Goal: Task Accomplishment & Management: Manage account settings

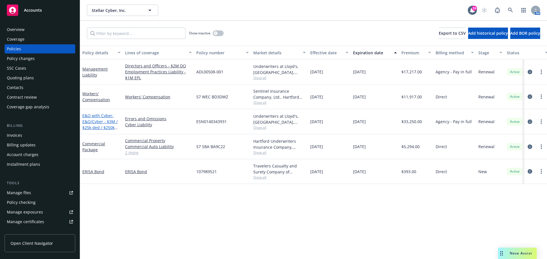
click at [92, 117] on link "E&O with Cyber - E&O/Cyber - $3M / $25k ded / $250k Wrongful Data Collection" at bounding box center [99, 127] width 35 height 29
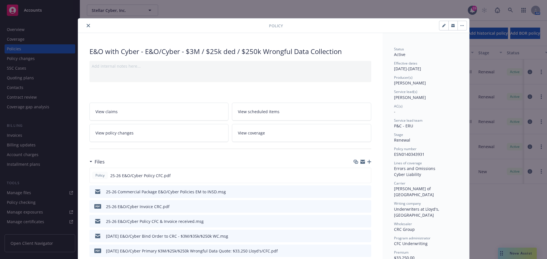
click at [122, 136] on span "View policy changes" at bounding box center [114, 133] width 38 height 6
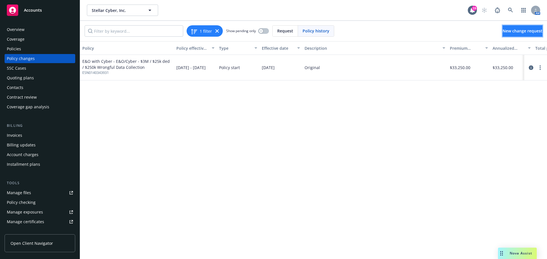
click at [502, 27] on link "New change request" at bounding box center [522, 30] width 40 height 11
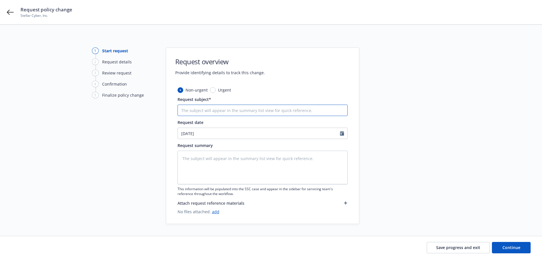
click at [187, 113] on input "Request subject*" at bounding box center [263, 110] width 170 height 11
type textarea "x"
type input "9"
type textarea "x"
type input "9/"
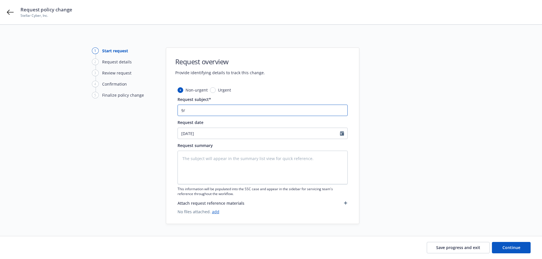
type textarea "x"
type input "9/1"
type textarea "x"
type input "9/19"
type textarea "x"
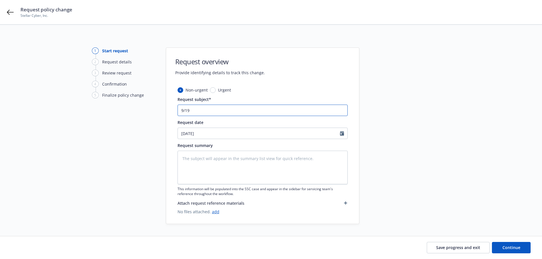
type input "9/19/"
type textarea "x"
type input "9/19/2"
type textarea "x"
type input "[DATE]"
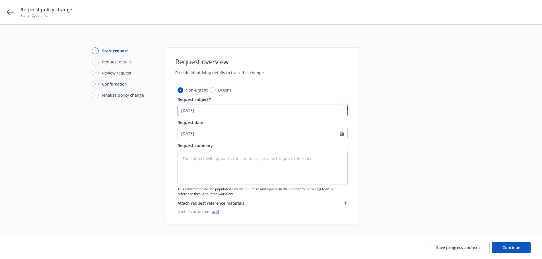
type textarea "x"
type input "9/19/202"
type textarea "x"
type input "[DATE]"
type textarea "x"
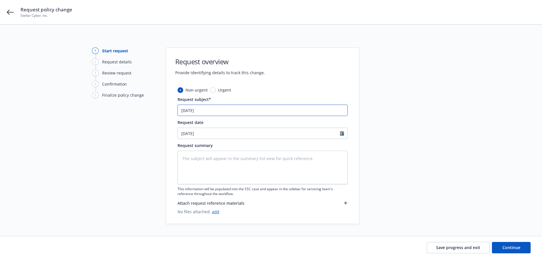
type input "[DATE]"
type textarea "x"
type input "[DATE] E"
type textarea "x"
type input "[DATE] E&"
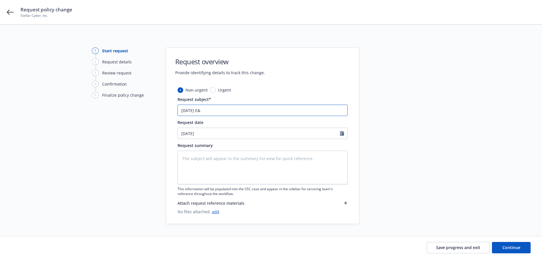
type textarea "x"
type input "[DATE] E&O"
type textarea "x"
type input "[DATE] E&O/"
type textarea "x"
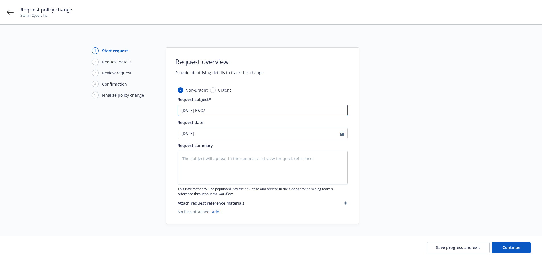
type input "[DATE] E&O/C"
type textarea "x"
type input "[DATE] E&O/Cy"
type textarea "x"
type input "[DATE] E&O/Cyb"
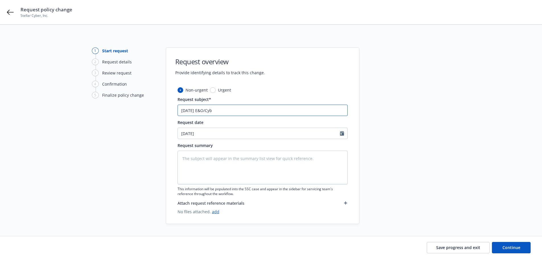
type textarea "x"
type input "[DATE] E&O/Cybe"
type textarea "x"
type input "[DATE] E&O/Cyber"
type textarea "x"
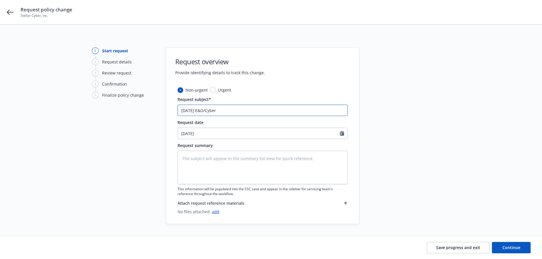
type input "[DATE] E&O/Cyber"
type textarea "x"
type input "[DATE] E&O/Cyber C"
type textarea "x"
type input "[DATE] E&O/Cyber Ch"
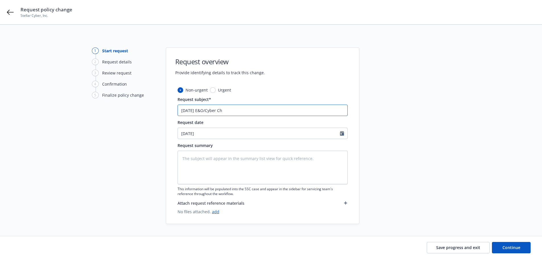
type textarea "x"
type input "[DATE] E&O/Cyber Cha"
type textarea "x"
type input "[DATE] E&O/Cyber Chan"
type textarea "x"
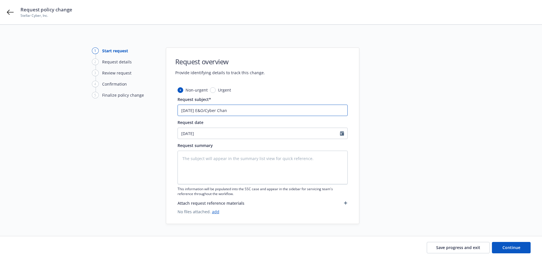
type input "[DATE] E&O/Cyber [PERSON_NAME]"
type textarea "x"
type input "[DATE] E&O/Cyber Change"
type textarea "x"
type input "[DATE] E&O/Cyber Change R"
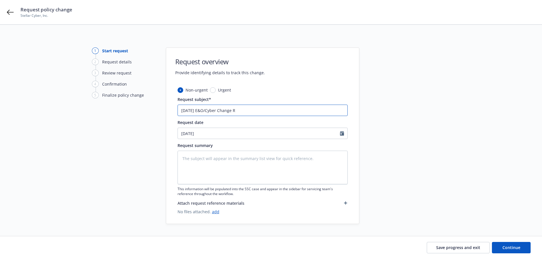
type textarea "x"
type input "[DATE] E&O/Cyber Change Re"
type textarea "x"
type input "[DATE] E&O/Cyber Change Req"
type textarea "x"
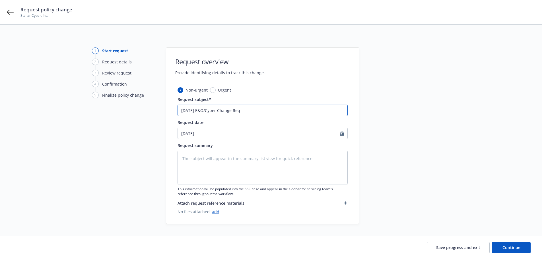
type input "[DATE] E&O/Cyber Change Requ"
type textarea "x"
type input "[DATE] E&O/Cyber Change Reque"
type textarea "x"
type input "[DATE] E&O/Cyber Change Reques"
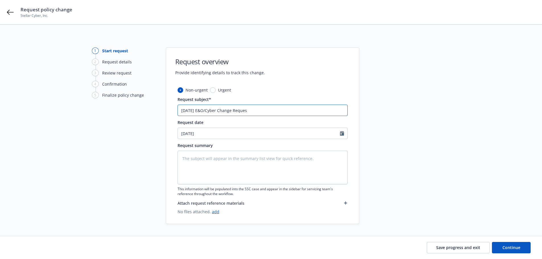
type textarea "x"
type input "[DATE] E&O/Cyber Change Request"
type textarea "x"
type input "[DATE] E&O/Cyber Change Request"
type textarea "x"
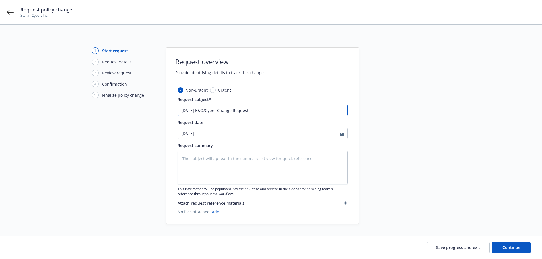
type input "[DATE] E&O/Cyber Change Request -"
type textarea "x"
type input "[DATE] E&O/Cyber Change Request -"
type textarea "x"
type input "[DATE] E&O/Cyber Change Request - I"
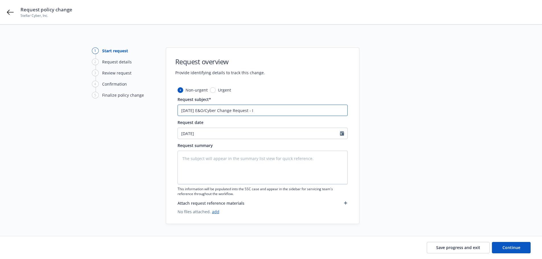
type textarea "x"
type input "[DATE] E&O/Cyber Change Request - In"
type textarea "x"
type input "[DATE] E&O/Cyber Change Request - Inc"
type textarea "x"
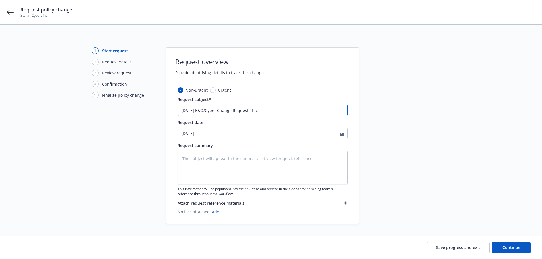
type input "[DATE] E&O/Cyber Change Request - Incr"
type textarea "x"
type input "[DATE] E&O/Cyber Change Request - Incre"
type textarea "x"
type input "[DATE] E&O/Cyber Change Request - Incres"
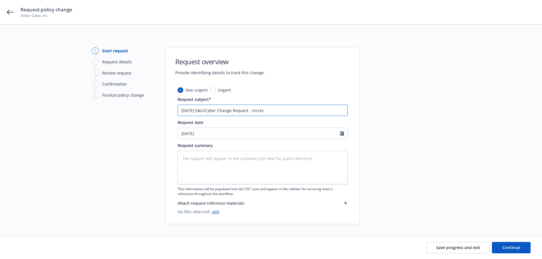
type textarea "x"
type input "[DATE] E&O/Cyber Change Request - Incre"
type textarea "x"
type input "[DATE] E&O/Cyber Change Request - Increa"
type textarea "x"
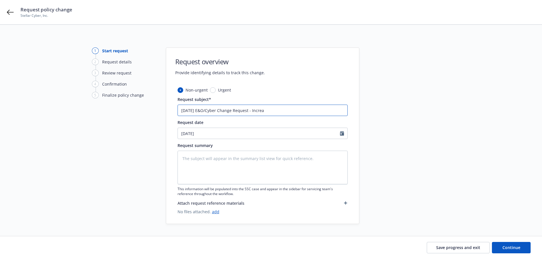
type input "[DATE] E&O/Cyber Change Request - Increas"
type textarea "x"
type input "[DATE] E&O/Cyber Change Request - Increase"
type textarea "x"
type input "[DATE] E&O/Cyber Change Request - Increase"
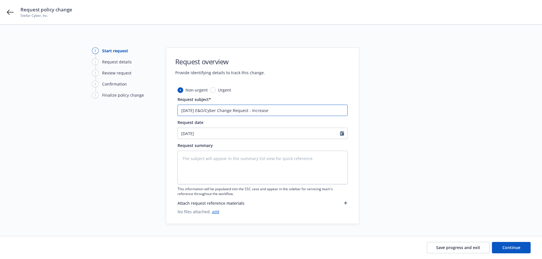
type textarea "x"
type input "[DATE] E&O/Cyber Change Request - Increase L"
type textarea "x"
type input "[DATE] E&O/Cyber Change Request - Increase Li"
type textarea "x"
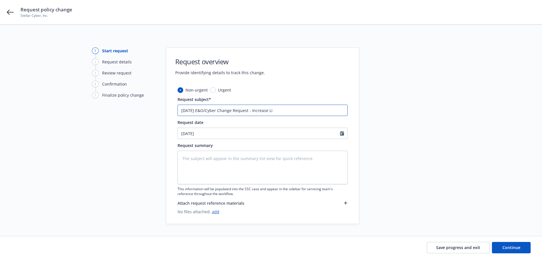
type input "[DATE] E&O/Cyber Change Request - Increase Lim"
type textarea "x"
type input "[DATE] E&O/Cyber Change Request - Increase Limi"
type textarea "x"
type input "[DATE] E&O/Cyber Change Request - Increase Limit"
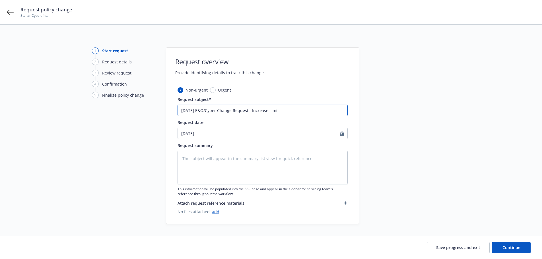
type textarea "x"
type input "[DATE] E&O/Cyber Change Request - Increase Limits"
type textarea "x"
type input "[DATE] E&O/Cyber Change Request - Increase Limits"
type textarea "x"
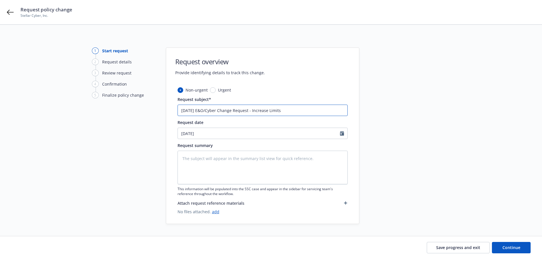
type input "[DATE] E&O/Cyber Change Request - Increase Limits t"
type textarea "x"
type input "[DATE] E&O/Cyber Change Request - Increase Limits to"
type textarea "x"
type input "[DATE] E&O/Cyber Change Request - Increase Limits to"
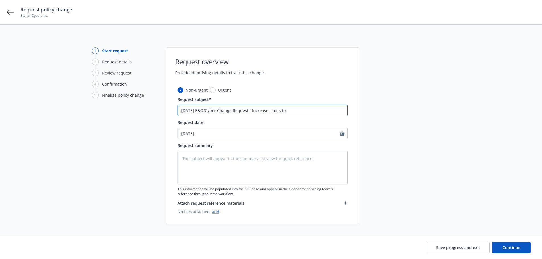
type textarea "x"
type input "[DATE] E&O/Cyber Change Request - Increase Limits to $"
type textarea "x"
type input "[DATE] E&O/Cyber Change Request - Increase Limits to $5"
type textarea "x"
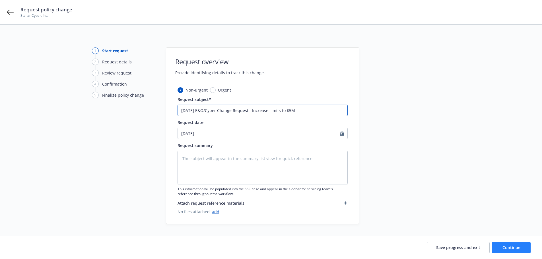
type input "[DATE] E&O/Cyber Change Request - Increase Limits to $5M"
click at [507, 245] on button "Continue" at bounding box center [511, 247] width 39 height 11
type textarea "x"
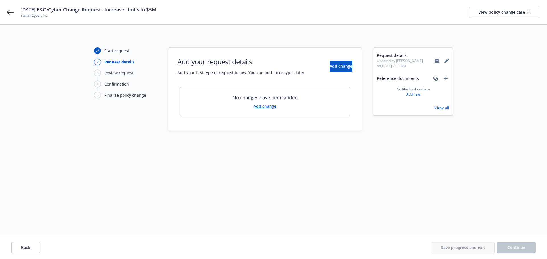
click at [269, 106] on link "Add change" at bounding box center [264, 106] width 23 height 6
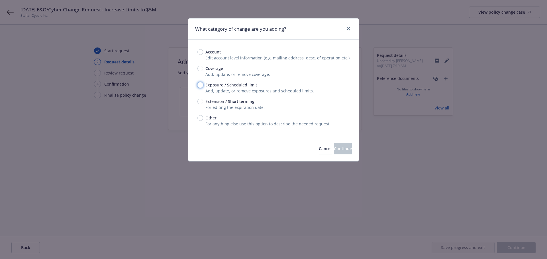
click at [200, 86] on input "Exposure / Scheduled limit" at bounding box center [200, 85] width 6 height 6
radio input "true"
click at [334, 147] on span "Continue" at bounding box center [343, 148] width 18 height 5
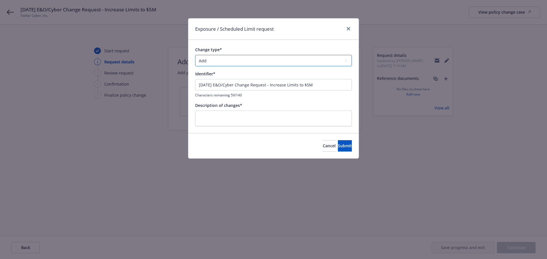
click at [209, 61] on select "Add Audit Change Remove" at bounding box center [273, 60] width 157 height 11
select select "CHANGE"
click at [195, 55] on select "Add Audit Change Remove" at bounding box center [273, 60] width 157 height 11
drag, startPoint x: 327, startPoint y: 86, endPoint x: 274, endPoint y: 85, distance: 53.5
click at [274, 85] on input "[DATE] E&O/Cyber Change Request - Increase Limits to $5M" at bounding box center [273, 84] width 157 height 11
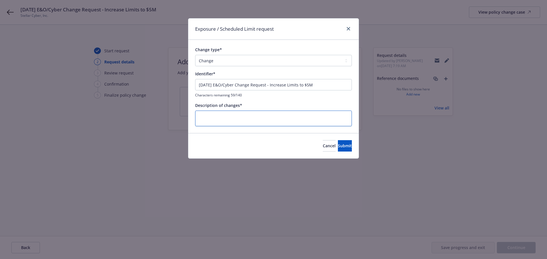
click at [230, 117] on textarea at bounding box center [273, 119] width 157 height 16
paste textarea "Increase Limits to $5M"
type textarea "x"
type textarea "Increase Limits to $5M"
click at [340, 148] on span "Submit" at bounding box center [345, 145] width 14 height 5
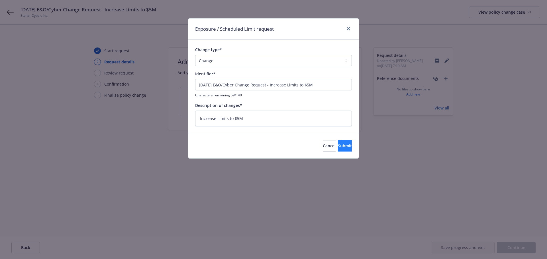
type textarea "x"
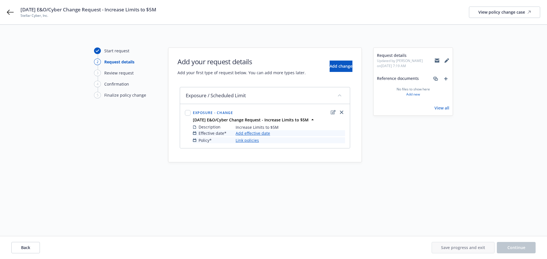
click at [252, 133] on link "Add effective date" at bounding box center [252, 133] width 34 height 6
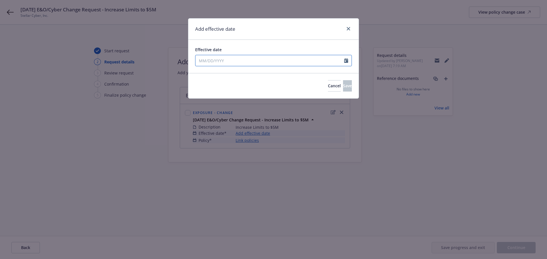
click at [347, 61] on icon "Calendar" at bounding box center [346, 60] width 4 height 5
select select "9"
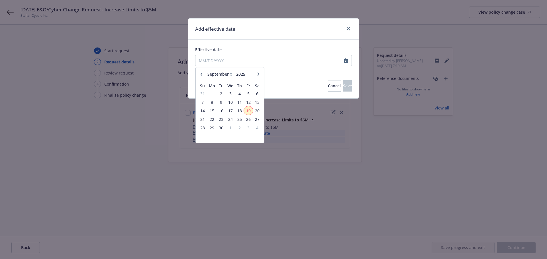
click at [248, 109] on span "19" at bounding box center [248, 110] width 8 height 7
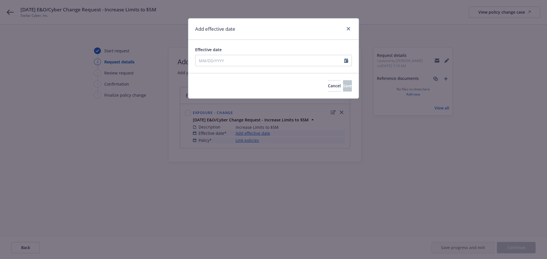
type input "[DATE]"
click at [343, 82] on button "Save" at bounding box center [347, 85] width 9 height 11
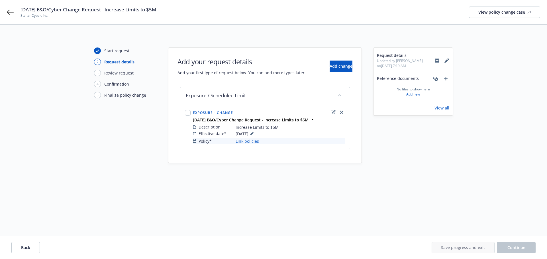
click at [247, 142] on link "Link policies" at bounding box center [246, 141] width 23 height 6
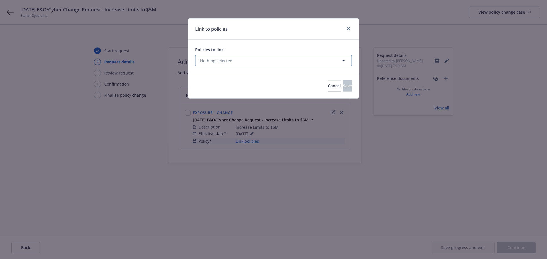
click at [317, 60] on button "Nothing selected" at bounding box center [273, 60] width 157 height 11
select select "ACTIVE"
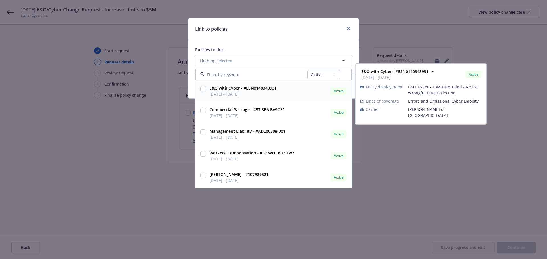
click at [202, 89] on input "checkbox" at bounding box center [203, 89] width 6 height 6
checkbox input "true"
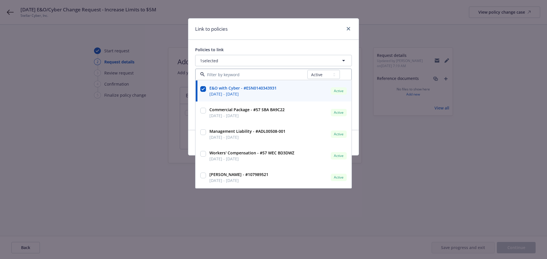
click at [290, 222] on div "Link to policies Policies to link 1 selected All Active Upcoming Expired Cancel…" at bounding box center [273, 129] width 547 height 259
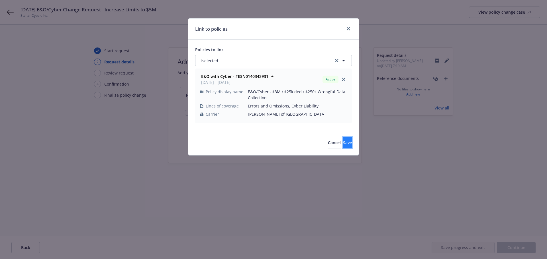
click at [343, 143] on span "Save" at bounding box center [347, 142] width 9 height 5
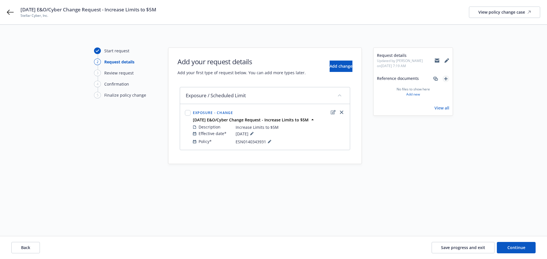
click at [446, 79] on icon "add" at bounding box center [445, 78] width 3 height 3
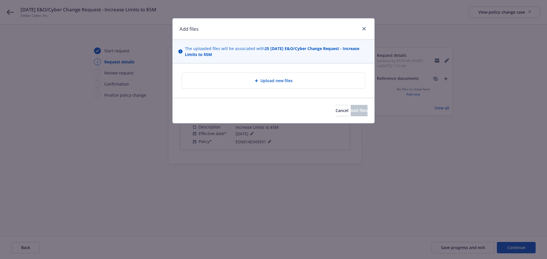
type textarea "x"
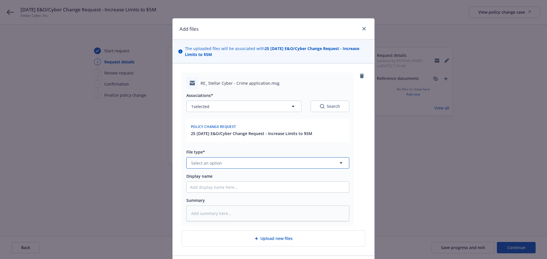
click at [213, 165] on span "Select an option" at bounding box center [206, 163] width 31 height 6
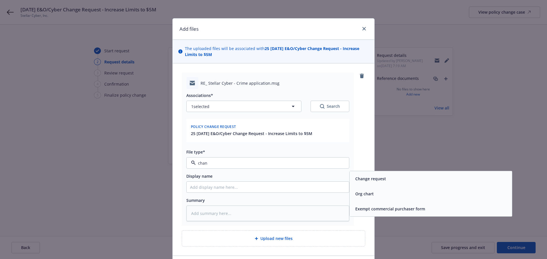
type input "[PERSON_NAME]"
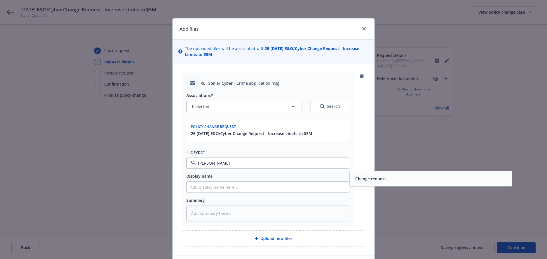
click at [370, 174] on div "Change request" at bounding box center [430, 178] width 162 height 15
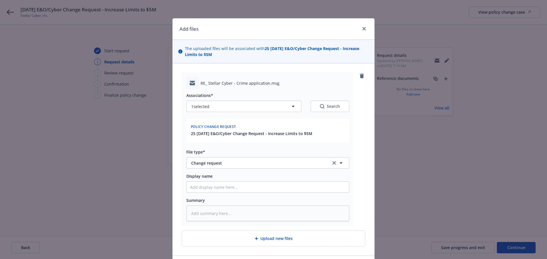
drag, startPoint x: 266, startPoint y: 47, endPoint x: 282, endPoint y: 62, distance: 21.6
click at [282, 62] on div "The uploaded files will be associated with 25 [DATE] E&O/Cyber Change Request -…" at bounding box center [274, 52] width 202 height 24
copy strong "[DATE] E&O/Cyber Change Request - Increase Limits to $5M"
click at [200, 190] on input "Display name" at bounding box center [268, 187] width 162 height 11
paste input "[DATE] E&O/Cyber Change Request - Increase Limits to $5M"
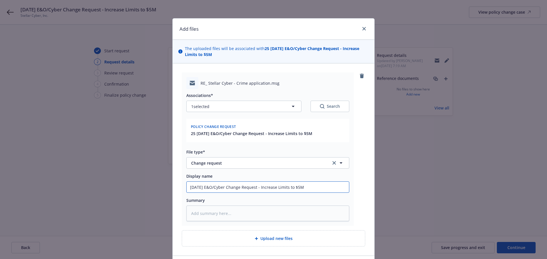
type textarea "x"
type input "[DATE] E&O/Cyber Change Request - Increase Limits to $5M"
type textarea "x"
type input "[DATE] E&O/Cyber Change Request - Increase Limits to $5M"
type textarea "x"
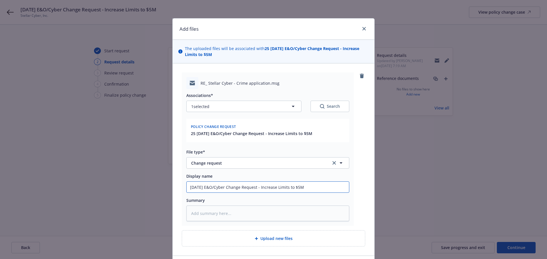
type input "[DATE] E&O/Cyber Change Request - Increase Limits to $5M E"
type textarea "x"
type input "[DATE] E&O/Cyber Change Request - Increase Limits to $5M EM"
type textarea "x"
type input "[DATE] E&O/Cyber Change Request - Increase Limits to $5M EM"
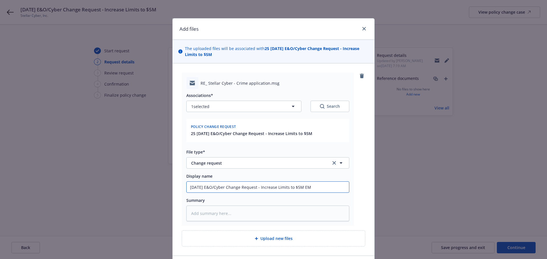
type textarea "x"
type input "[DATE] E&O/Cyber Change Request - Increase Limits to $5M EM f"
type textarea "x"
type input "[DATE] E&O/Cyber Change Request - Increase Limits to $5M EM fr"
type textarea "x"
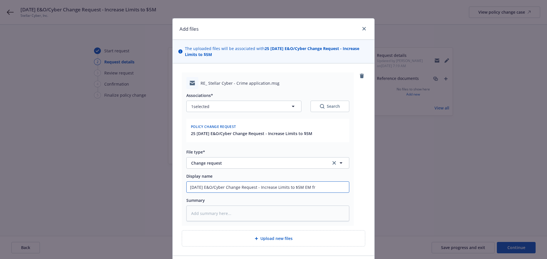
type input "[DATE] E&O/Cyber Change Request - Increase Limits to $5M EM fro"
type textarea "x"
type input "[DATE] E&O/Cyber Change Request - Increase Limits to $5M EM from"
type textarea "x"
type input "[DATE] E&O/Cyber Change Request - Increase Limits to $5M EM from"
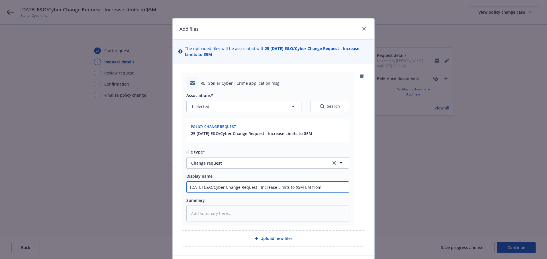
type textarea "x"
type input "[DATE] E&O/Cyber Change Request - Increase Limits to $5M EM from I"
type textarea "x"
type input "[DATE] E&O/Cyber Change Request - Increase Limits to $5M EM from IN"
type textarea "x"
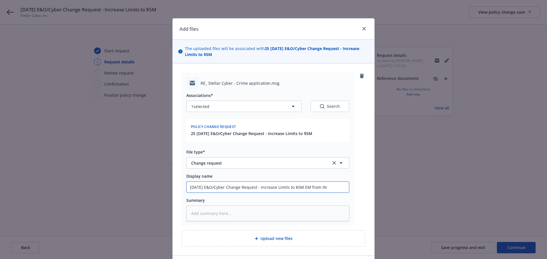
type input "[DATE] E&O/Cyber Change Request - Increase Limits to $5M EM from INS"
type textarea "x"
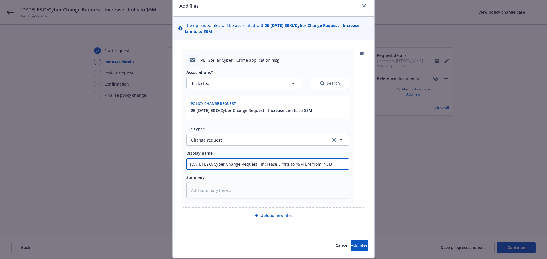
scroll to position [40, 0]
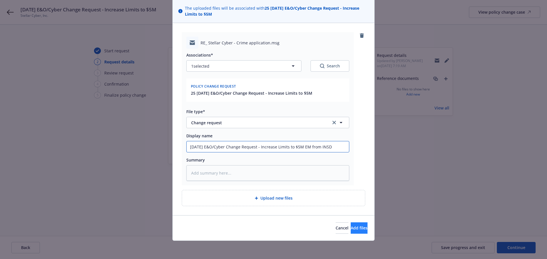
type input "[DATE] E&O/Cyber Change Request - Increase Limits to $5M EM from INSD"
click at [351, 227] on span "Add files" at bounding box center [359, 228] width 17 height 5
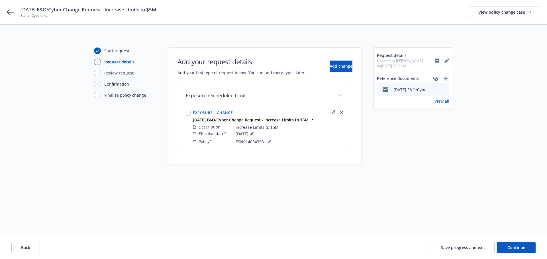
click at [446, 77] on icon "add" at bounding box center [445, 78] width 3 height 3
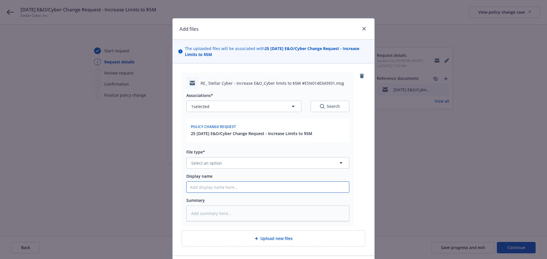
click at [198, 184] on input "Display name" at bounding box center [268, 187] width 162 height 11
paste input "[DATE] E&O/Cyber Change Request - Increase Limits to $5M"
type textarea "x"
type input "[DATE] E&O/Cyber Change Request - Increase Limits to $5M"
type textarea "x"
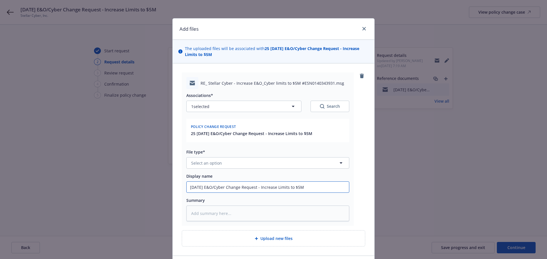
type input "[DATE] E&O/Cyber Change Request - Increase Limits to $5M-"
type textarea "x"
type input "[DATE] E&O/Cyber Change Request - Increase Limits to $5M-re"
type textarea "x"
type input "[DATE] E&O/Cyber Change Request - Increase Limits to $5M-rev"
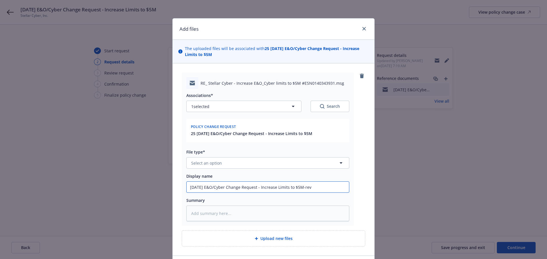
type textarea "x"
type input "[DATE] E&O/Cyber Change Request - Increase Limits to $5M-revi"
type textarea "x"
type input "[DATE] E&O/Cyber Change Request - Increase Limits to $5M-[PERSON_NAME]"
type textarea "x"
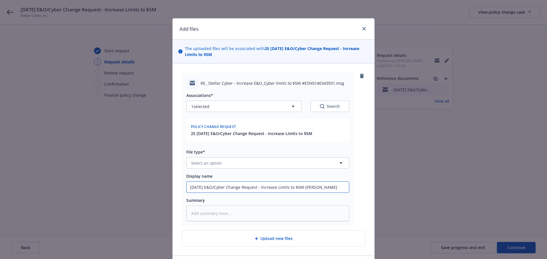
type input "[DATE] E&O/Cyber Change Request - Increase Limits to $5M-revise"
type textarea "x"
type input "[DATE] E&O/Cyber Change Request - Increase Limits to $5M-revised"
type textarea "x"
type input "[DATE] E&O/Cyber Change Request - Increase Limits to $5M-revised"
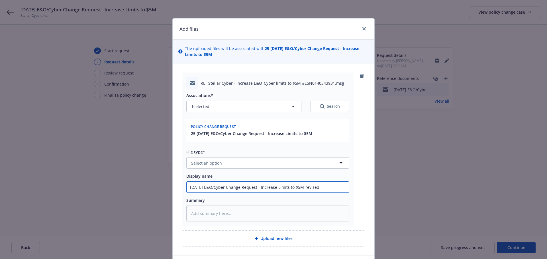
type textarea "x"
type input "[DATE] E&O/Cyber Change Request - Increase Limits to $5M-revised p"
type textarea "x"
type input "[DATE] E&O/Cyber Change Request - Increase Limits to $5M-revised pr"
type textarea "x"
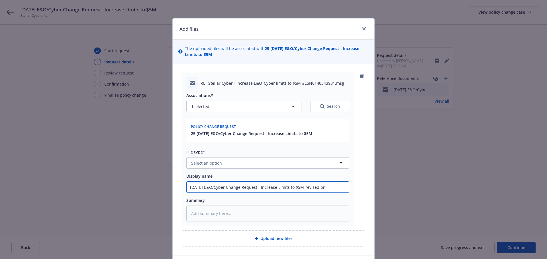
type input "[DATE] E&O/Cyber Change Request - Increase Limits to $5M-revised pre"
type textarea "x"
type input "[DATE] E&O/Cyber Change Request - Increase Limits to $5M-revised prem"
type textarea "x"
type input "[DATE] E&O/Cyber Change Request - Increase Limits to $5M-revised premi"
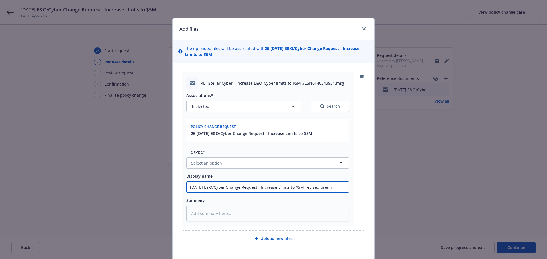
type textarea "x"
type input "[DATE] E&O/Cyber Change Request - Increase Limits to $5M-revised premiu"
type textarea "x"
type input "[DATE] E&O/Cyber Change Request - Increase Limits to $5M-revised premium"
type textarea "x"
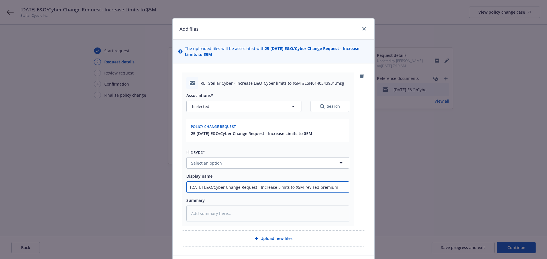
type input "[DATE] E&O/Cyber Change Request - Increase Limits to $5M-revised premium"
type textarea "x"
type input "[DATE] E&O/Cyber Change Request - Increase Limits to $5M-revised premium r"
type textarea "x"
type input "[DATE] E&O/Cyber Change Request - Increase Limits to $5M-revised premium re"
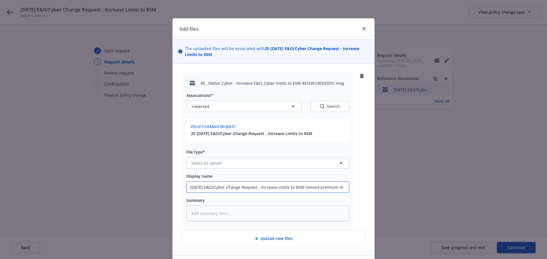
type textarea "x"
type input "[DATE] E&O/Cyber Change Request - Increase Limits to $5M-revised premium rec"
click at [216, 167] on button "Select an option" at bounding box center [267, 162] width 163 height 11
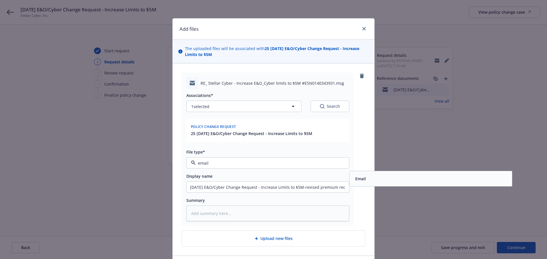
click at [364, 180] on div "Email" at bounding box center [360, 179] width 14 height 8
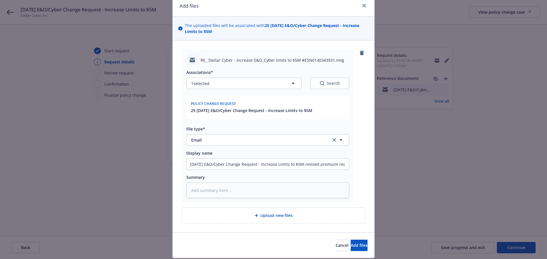
scroll to position [40, 0]
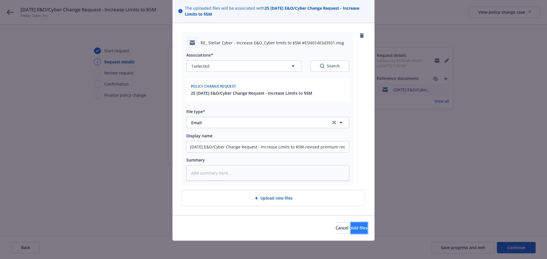
click at [352, 226] on span "Add files" at bounding box center [359, 228] width 17 height 5
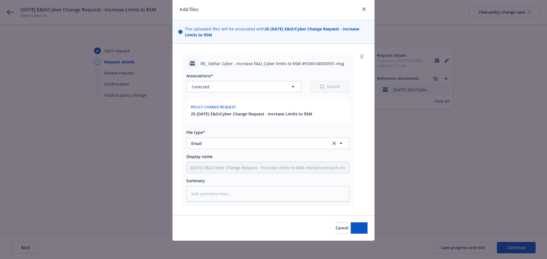
scroll to position [20, 0]
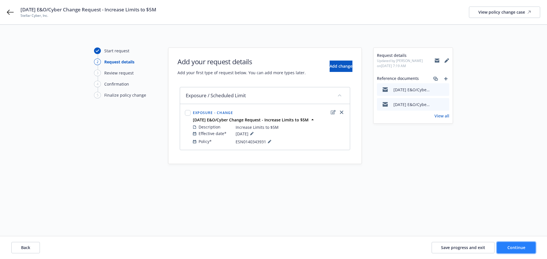
click at [513, 248] on span "Continue" at bounding box center [516, 247] width 18 height 5
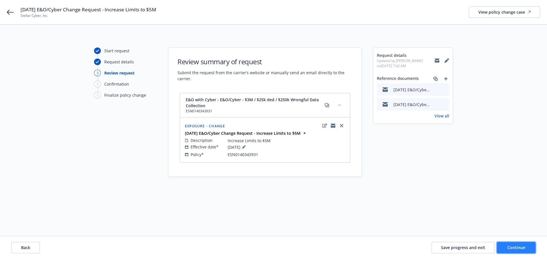
drag, startPoint x: 515, startPoint y: 247, endPoint x: 509, endPoint y: 247, distance: 5.7
click at [515, 247] on span "Continue" at bounding box center [516, 247] width 18 height 5
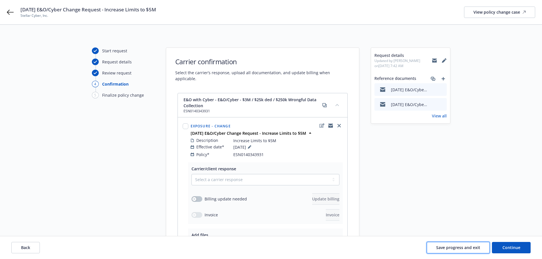
click at [454, 250] on span "Save progress and exit" at bounding box center [459, 247] width 44 height 5
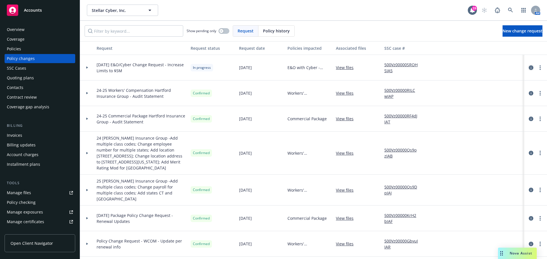
click at [528, 66] on icon "circleInformation" at bounding box center [530, 67] width 5 height 5
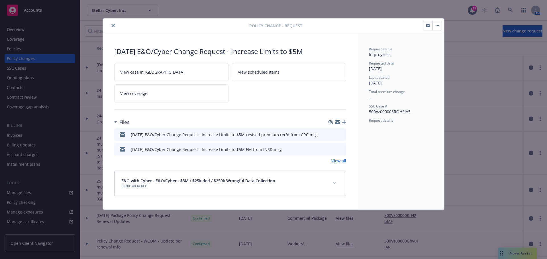
click at [343, 132] on icon "preview file" at bounding box center [340, 134] width 5 height 4
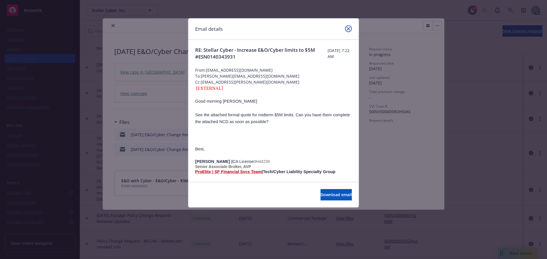
click at [349, 28] on icon "close" at bounding box center [348, 28] width 3 height 3
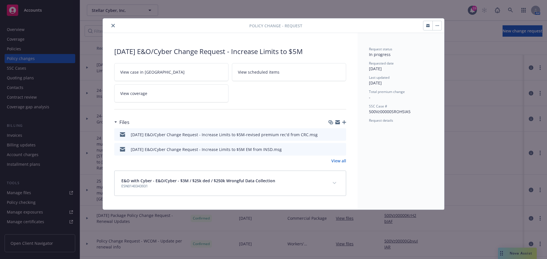
click at [334, 134] on div at bounding box center [336, 135] width 14 height 6
click at [331, 134] on icon "download file" at bounding box center [331, 134] width 5 height 5
click at [112, 24] on icon "close" at bounding box center [112, 25] width 3 height 3
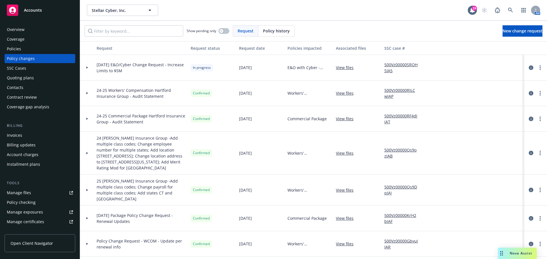
click at [14, 49] on div "Policies" at bounding box center [14, 48] width 14 height 9
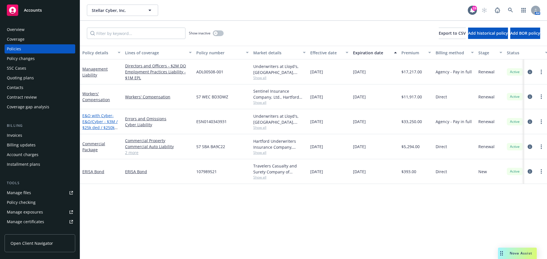
click at [100, 123] on span "- E&O/Cyber - $3M / $25k ded / $250k Wrongful Data Collection" at bounding box center [99, 127] width 35 height 29
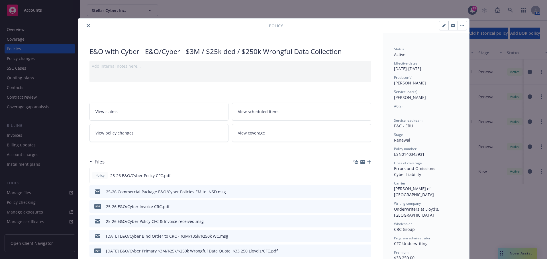
scroll to position [17, 0]
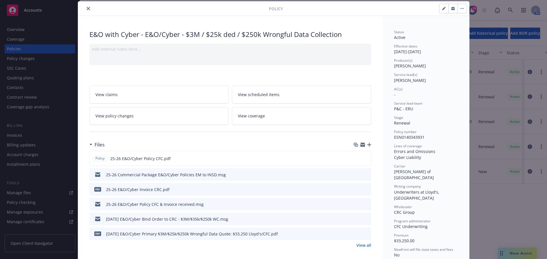
click at [368, 247] on link "View all" at bounding box center [363, 246] width 15 height 6
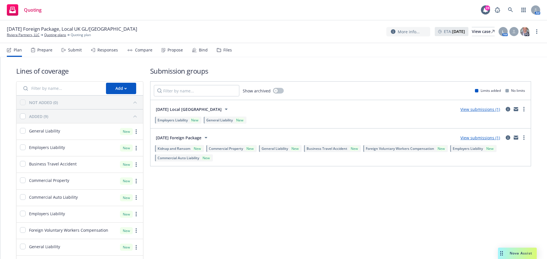
click at [70, 52] on div "Submit" at bounding box center [75, 50] width 14 height 5
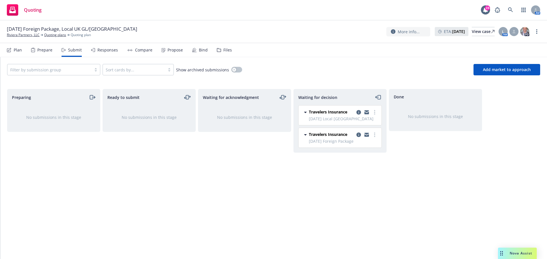
click at [199, 49] on div "Bind" at bounding box center [203, 50] width 9 height 5
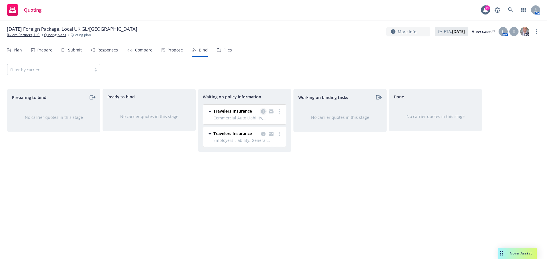
click at [265, 111] on icon "copy logging email" at bounding box center [263, 111] width 5 height 5
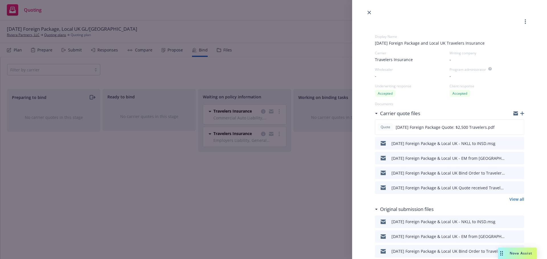
click at [520, 114] on icon "button" at bounding box center [522, 114] width 4 height 4
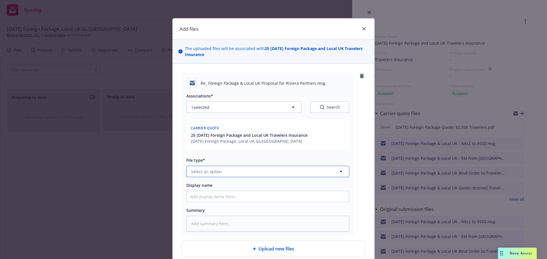
click at [207, 169] on span "Select an option" at bounding box center [206, 172] width 31 height 6
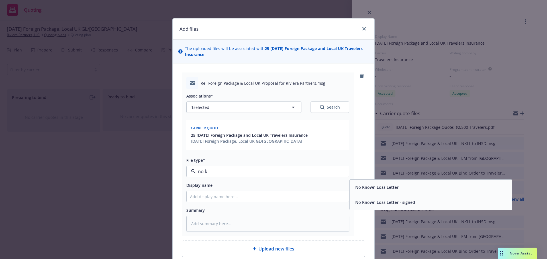
type input "no kn"
click at [396, 198] on div "No Known Loss Letter - signed" at bounding box center [430, 202] width 162 height 15
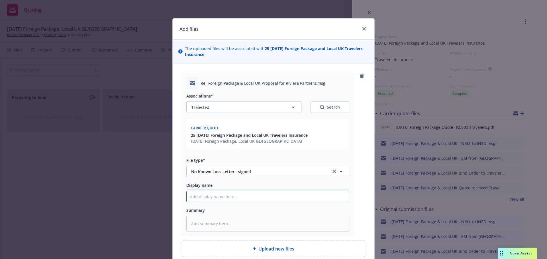
click at [206, 194] on input "Display name" at bounding box center [268, 196] width 162 height 11
type textarea "x"
type input "8"
type textarea "x"
type input "8/"
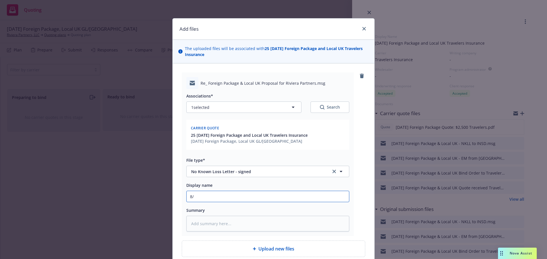
type textarea "x"
type input "8/3"
type textarea "x"
type input "8/31"
type textarea "x"
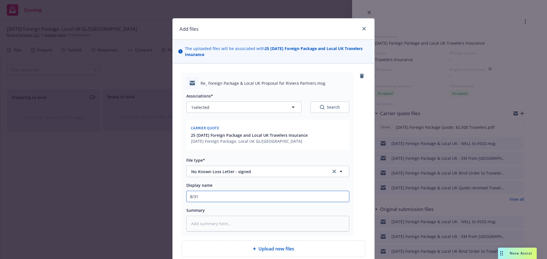
type input "8/31/"
type textarea "x"
type input "8/31/2"
type textarea "x"
type input "8/31/20"
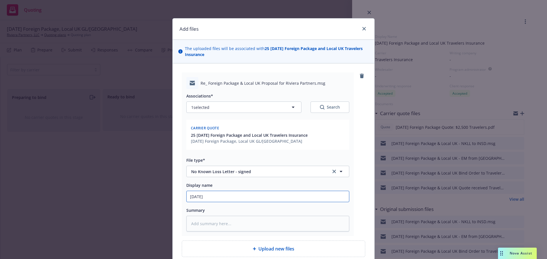
type textarea "x"
type input "8/31/202"
type textarea "x"
type input "8/31/2025"
type textarea "x"
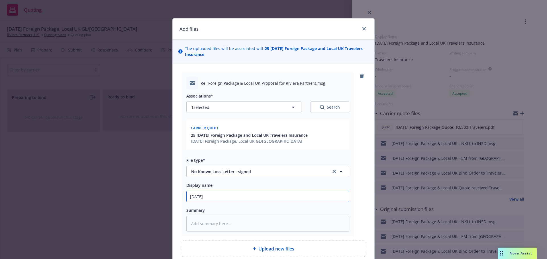
type input "8/31/2025"
type textarea "x"
type input "8/31/2025 F"
type textarea "x"
type input "8/31/2025 Fo"
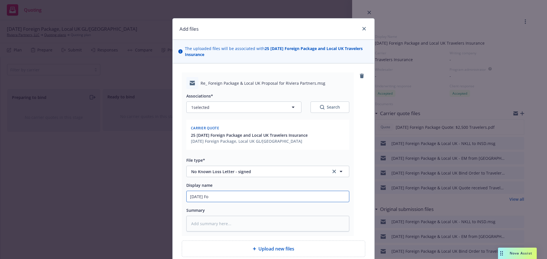
type textarea "x"
type input "8/31/2025 For"
type textarea "x"
type input "8/31/2025 Fore"
type textarea "x"
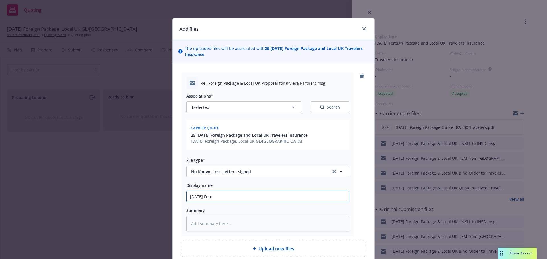
type input "8/31/2025 Forei"
type textarea "x"
type input "8/31/2025 Foreig"
type textarea "x"
type input "8/31/2025 Foreign"
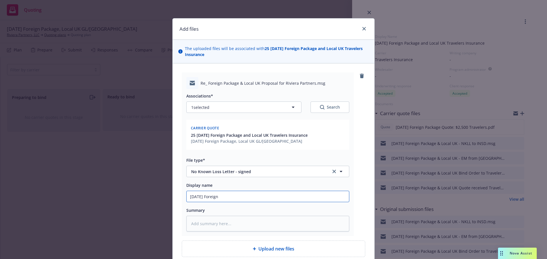
type textarea "x"
type input "8/31/2025 Foreign"
type textarea "x"
type input "8/31/2025 Foreign P"
type textarea "x"
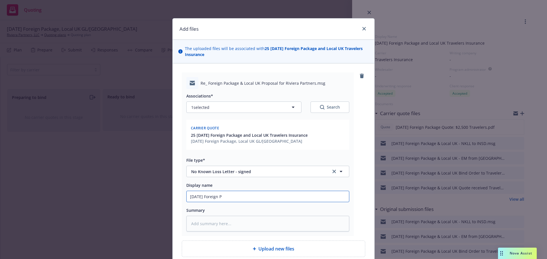
type input "8/31/2025 Foreign Pa"
type textarea "x"
type input "8/31/2025 Foreign Pac"
type textarea "x"
type input "8/31/2025 Foreign Pack"
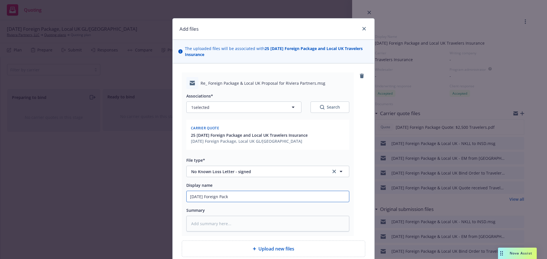
type textarea "x"
type input "8/31/2025 Foreign Packa"
type textarea "x"
type input "8/31/2025 Foreign Packag"
type textarea "x"
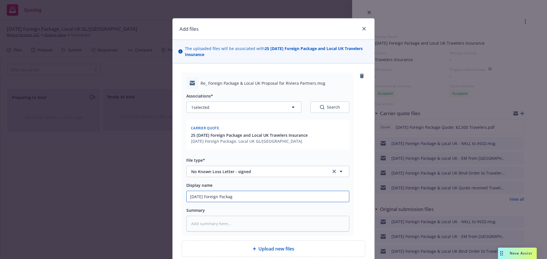
type input "8/31/2025 Foreign Package"
type textarea "x"
type input "8/31/2025 Foreign Package"
type textarea "x"
type input "8/31/2025 Foreign Package &"
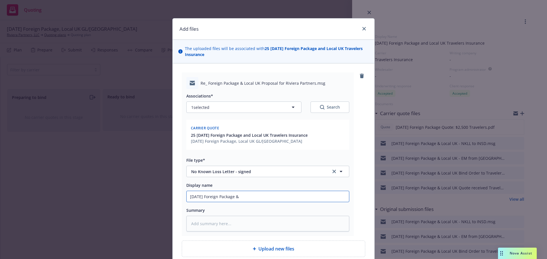
type textarea "x"
type input "8/31/2025 Foreign Package &"
type textarea "x"
type input "8/31/2025 Foreign Package & L"
type textarea "x"
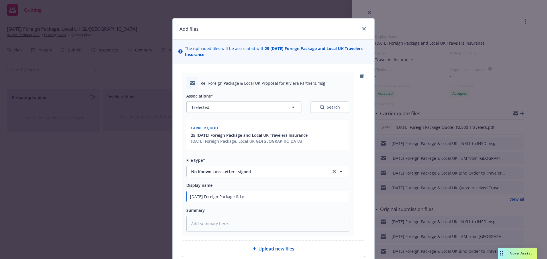
type input "8/31/2025 Foreign Package & Loc"
type textarea "x"
type input "8/31/2025 Foreign Package & Loca"
type textarea "x"
type input "8/31/2025 Foreign Package & Local"
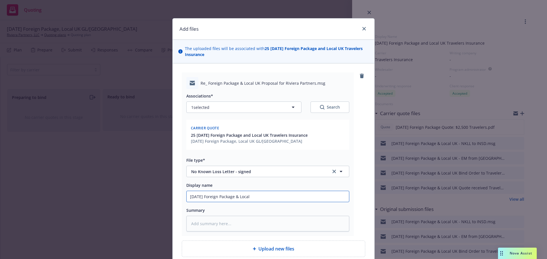
type textarea "x"
type input "8/31/2025 Foreign Package & Local"
type textarea "x"
type input "8/31/2025 Foreign Package & Local U"
type textarea "x"
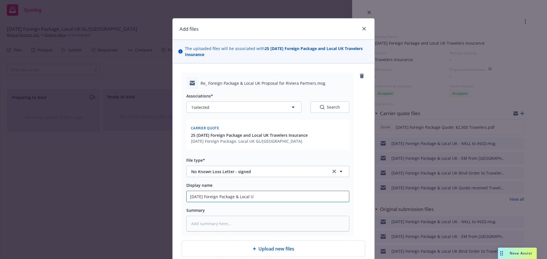
type input "8/31/2025 Foreign Package & Local UK"
type textarea "x"
type input "8/31/2025 Foreign Package & Local UK"
type textarea "x"
type input "8/31/2025 Foreign Package & Local UK -"
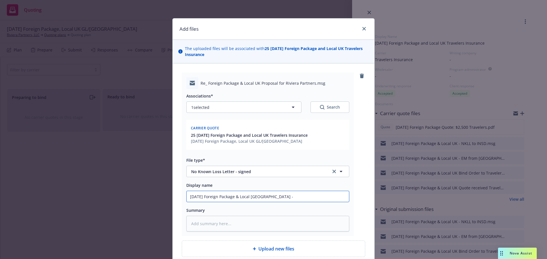
type textarea "x"
type input "8/31/2025 Foreign Package & Local UK -"
type textarea "x"
type input "8/31/2025 Foreign Package & Local UK - N"
type textarea "x"
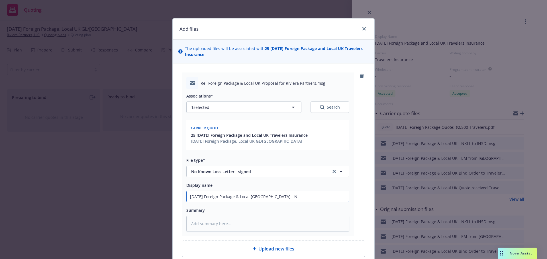
type input "8/31/2025 Foreign Package & Local UK - NK"
type textarea "x"
type input "8/31/2025 Foreign Package & Local UK - NKL"
type textarea "x"
type input "8/31/2025 Foreign Package & Local UK - NKLL"
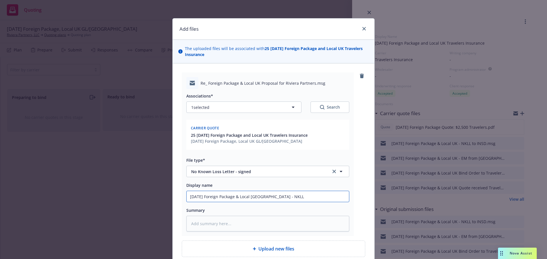
type textarea "x"
type input "8/31/2025 Foreign Package & Local UK - NKLL"
type textarea "x"
type input "8/31/2025 Foreign Package & Local UK - NKLL s"
type textarea "x"
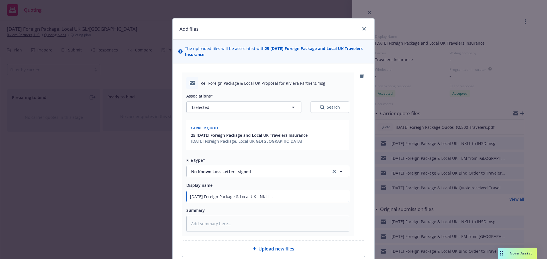
type input "8/31/2025 Foreign Package & Local UK - NKLL si"
type textarea "x"
type input "8/31/2025 Foreign Package & Local UK - NKLL sig"
type textarea "x"
type input "8/31/2025 Foreign Package & Local UK - NKLL sign"
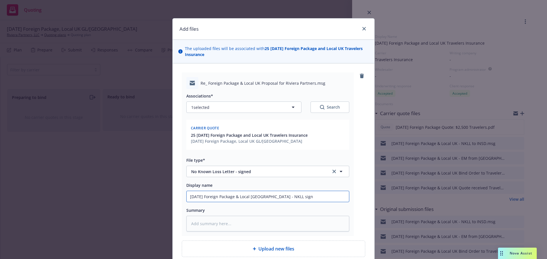
type textarea "x"
type input "8/31/2025 Foreign Package & Local UK - NKLL signe"
type textarea "x"
type input "8/31/2025 Foreign Package & Local UK - NKLL signed"
type textarea "x"
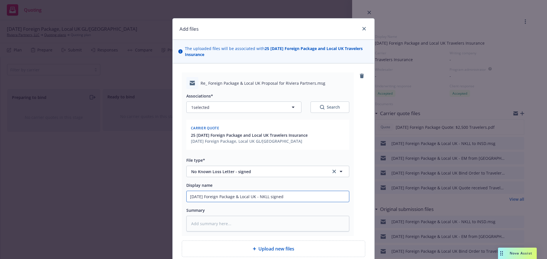
type input "8/31/2025 Foreign Package & Local UK - NKLL signed"
type textarea "x"
type input "8/31/2025 Foreign Package & Local UK - NKLL signed -"
type textarea "x"
type input "8/31/2025 Foreign Package & Local UK - NKLL signed -"
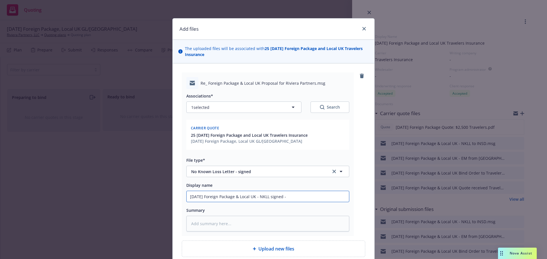
type textarea "x"
type input "8/31/2025 Foreign Package & Local UK - NKLL signed - E"
type textarea "x"
type input "8/31/2025 Foreign Package & Local UK - NKLL signed - EM"
type textarea "x"
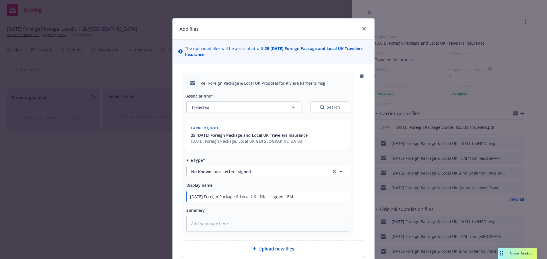
type input "8/31/2025 Foreign Package & Local UK - NKLL signed - EM f"
type textarea "x"
type input "8/31/2025 Foreign Package & Local UK - NKLL signed - EM fr"
type textarea "x"
type input "8/31/2025 Foreign Package & Local UK - NKLL signed - EM fro"
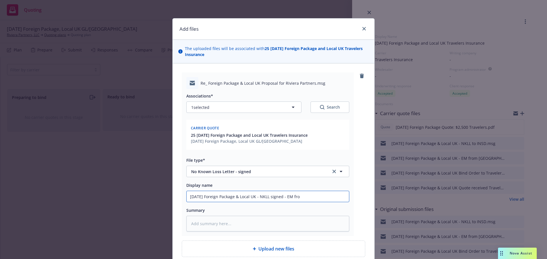
type textarea "x"
type input "8/31/2025 Foreign Package & Local UK - NKLL signed - EM from"
type textarea "x"
type input "8/31/2025 Foreign Package & Local UK - NKLL signed - EM from"
type textarea "x"
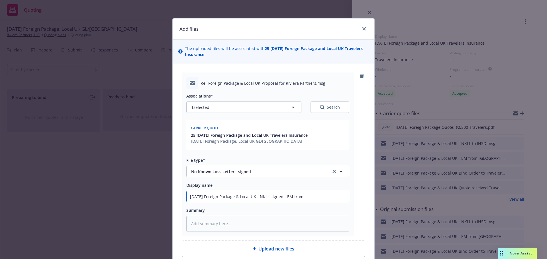
type input "8/31/2025 Foreign Package & Local UK - NKLL signed - EM from I"
type textarea "x"
type input "8/31/2025 Foreign Package & Local UK - NKLL signed - EM from IN"
type textarea "x"
type input "8/31/2025 Foreign Package & Local UK - NKLL signed - EM from INS"
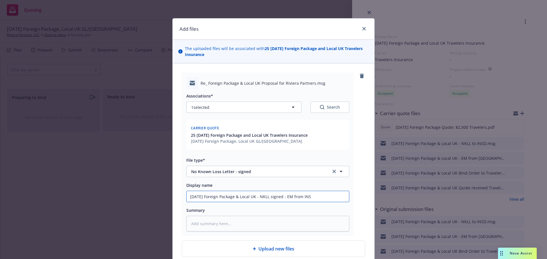
type textarea "x"
type input "8/31/2025 Foreign Package & Local UK - NKLL signed - EM from INSD"
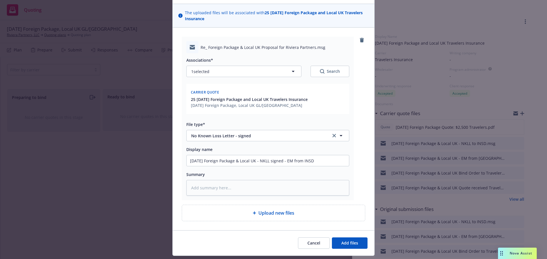
scroll to position [51, 0]
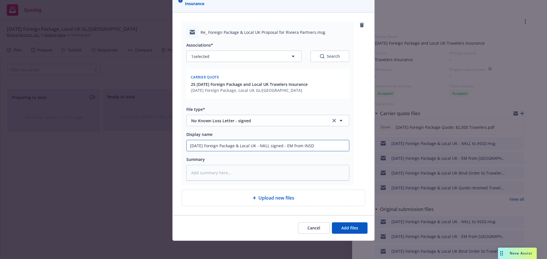
type textarea "x"
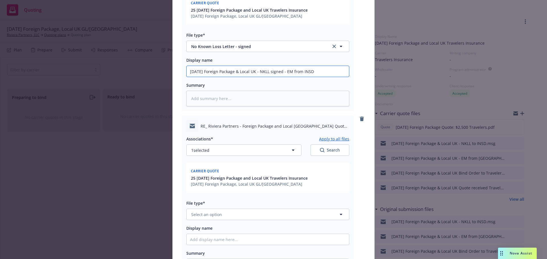
scroll to position [219, 0]
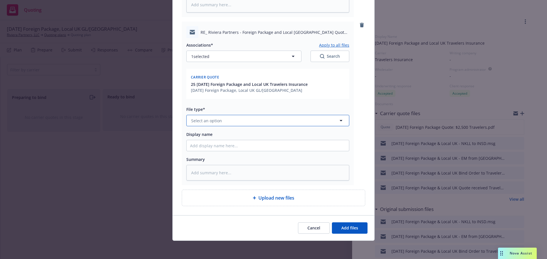
click at [204, 122] on span "Select an option" at bounding box center [206, 121] width 31 height 6
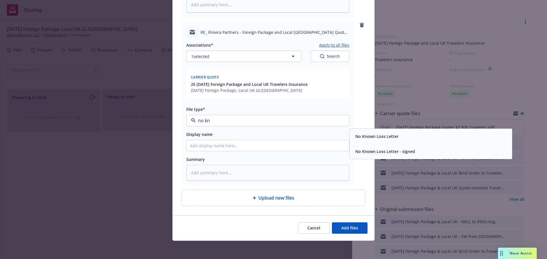
type input "no kno"
click at [368, 149] on span "No Known Loss Letter - signed" at bounding box center [385, 152] width 60 height 6
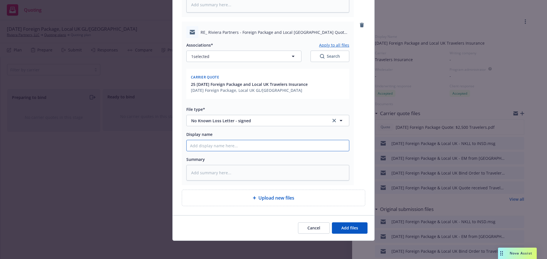
click at [203, 147] on input "Display name" at bounding box center [268, 145] width 162 height 11
type textarea "x"
type input "8"
type textarea "x"
type input "8/"
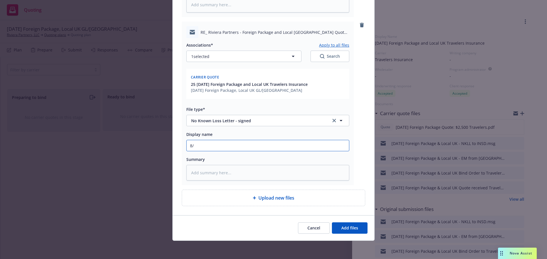
type textarea "x"
type input "8/3"
type textarea "x"
type input "8/31"
type textarea "x"
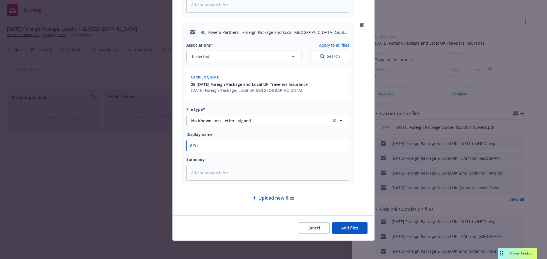
type input "8/31/"
type textarea "x"
type input "8/31/2"
type textarea "x"
type input "8/31/20"
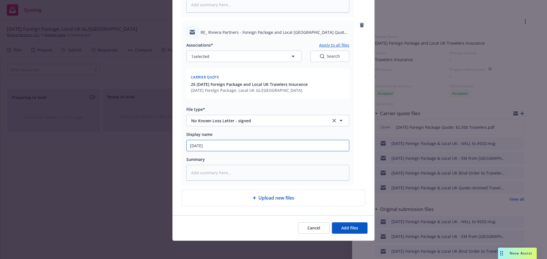
type textarea "x"
type input "8/31/202"
type textarea "x"
type input "8/31/2025"
type textarea "x"
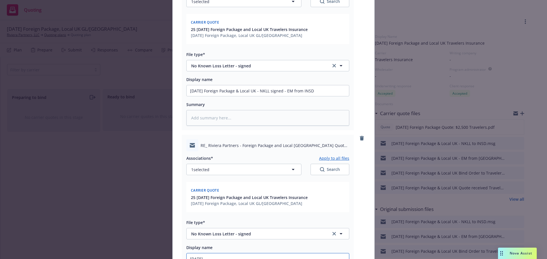
scroll to position [105, 0]
type input "8/31/2025"
drag, startPoint x: 207, startPoint y: 92, endPoint x: 337, endPoint y: 88, distance: 129.9
click at [400, 90] on div "Add files The uploaded files will be associated with 25 8/31/2025 Foreign Packa…" at bounding box center [273, 129] width 547 height 259
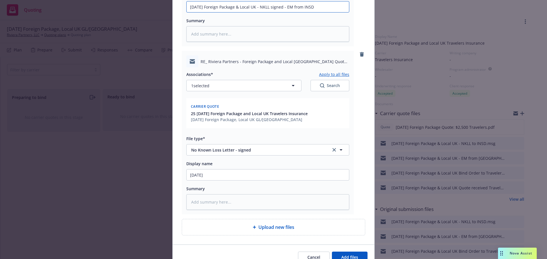
scroll to position [219, 0]
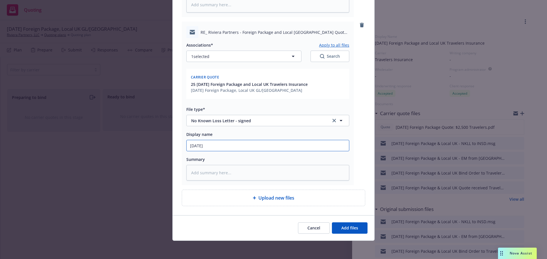
click at [221, 148] on input "8/31/2025" at bounding box center [268, 145] width 162 height 11
paste input "Foreign Package & Local UK - NKLL signed - EM from INSD"
type textarea "x"
type input "8/31/2025 Foreign Package & Local UK - NKLL signed - EM from INSD"
type textarea "x"
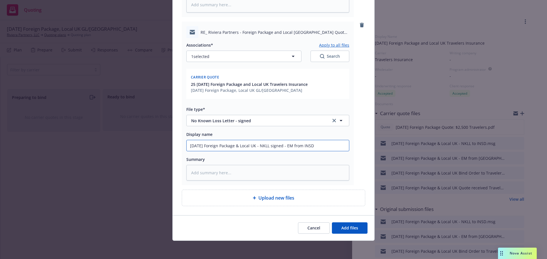
type input "8/31/2025 Foreign Package & Local UK - NKLL signed - EM from INS"
type textarea "x"
type input "8/31/2025 Foreign Package & Local UK - NKLL signed - EM from IN"
type textarea "x"
type input "8/31/2025 Foreign Package & Local UK - NKLL signed - EM from I"
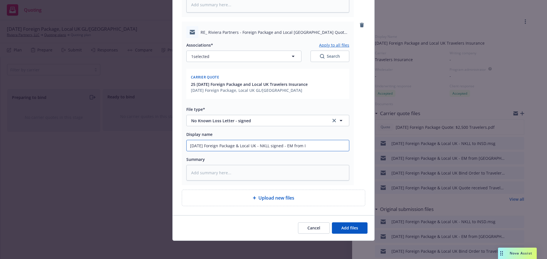
type textarea "x"
type input "8/31/2025 Foreign Package & Local UK - NKLL signed - EM from"
type textarea "x"
type input "8/31/2025 Foreign Package & Local UK - NKLL signed - EM fro"
type textarea "x"
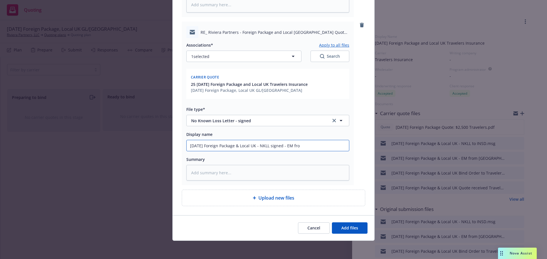
type input "8/31/2025 Foreign Package & Local UK - NKLL signed - EM fr"
type textarea "x"
type input "8/31/2025 Foreign Package & Local UK - NKLL signed - EM f"
type textarea "x"
type input "8/31/2025 Foreign Package & Local UK - NKLL signed - EM"
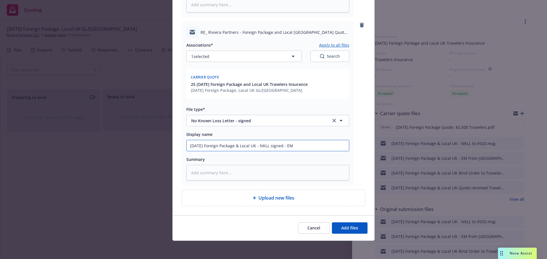
type textarea "x"
type input "8/31/2025 Foreign Package & Local UK - NKLL signed - EM"
type textarea "x"
type input "8/31/2025 Foreign Package & Local UK - NKLL signed - E"
type textarea "x"
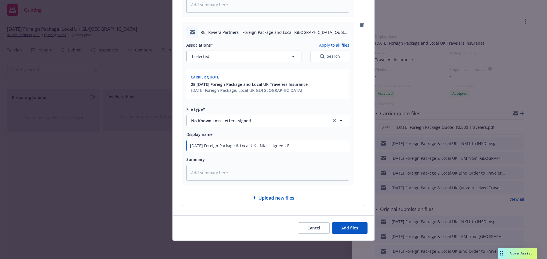
type input "8/31/2025 Foreign Package & Local UK - NKLL signed -"
type textarea "x"
type input "8/31/2025 Foreign Package & Local UK - NKLL signed - s"
type textarea "x"
type input "8/31/2025 Foreign Package & Local UK - NKLL signed - se"
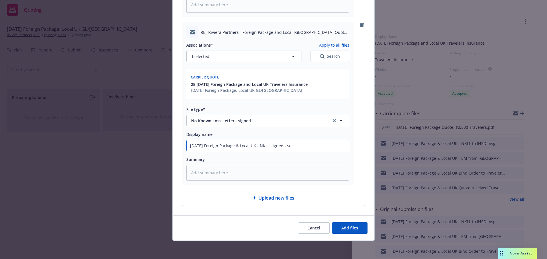
type textarea "x"
type input "8/31/2025 Foreign Package & Local UK - NKLL signed - sen"
type textarea "x"
type input "8/31/2025 Foreign Package & Local UK - NKLL signed - sent"
type textarea "x"
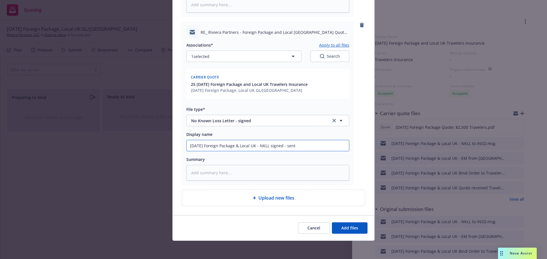
type input "8/31/2025 Foreign Package & Local UK - NKLL signed - sent"
type textarea "x"
type input "8/31/2025 Foreign Package & Local UK - NKLL signed - sent t"
type textarea "x"
type input "8/31/2025 Foreign Package & Local UK - NKLL signed - sent to"
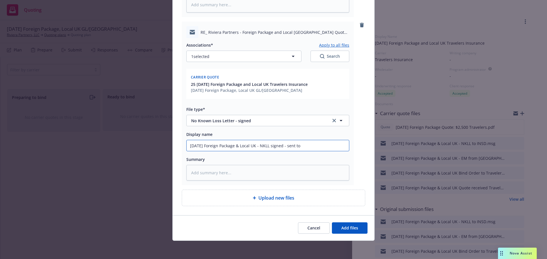
type textarea "x"
type input "8/31/2025 Foreign Package & Local UK - NKLL signed - sent to"
type textarea "x"
type input "8/31/2025 Foreign Package & Local UK - NKLL signed - sent to T"
type textarea "x"
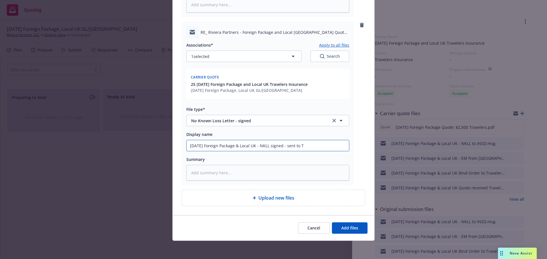
type input "8/31/2025 Foreign Package & Local UK - NKLL signed - sent to Tr"
type textarea "x"
type input "8/31/2025 Foreign Package & Local UK - NKLL signed - sent to Tra"
type textarea "x"
type input "8/31/2025 Foreign Package & Local UK - NKLL signed - sent to Trav"
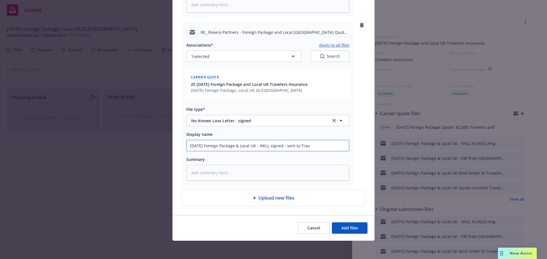
type textarea "x"
type input "8/31/2025 Foreign Package & Local UK - NKLL signed - sent to Travel"
type textarea "x"
click at [291, 57] on icon "button" at bounding box center [293, 56] width 7 height 7
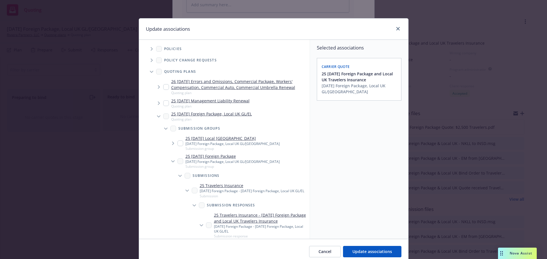
scroll to position [85, 0]
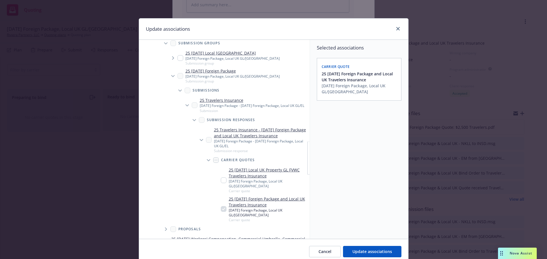
click at [221, 183] on input "Tree Example" at bounding box center [224, 181] width 6 height 6
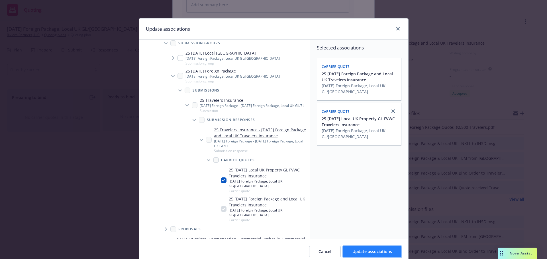
click at [370, 253] on span "Update associations" at bounding box center [372, 251] width 40 height 5
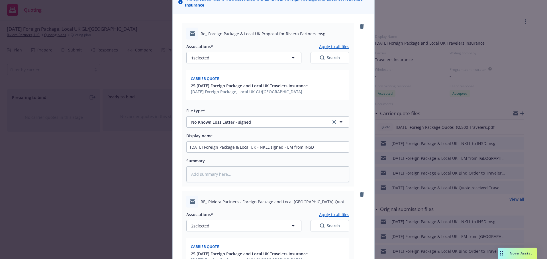
scroll to position [48, 0]
click at [292, 59] on icon "button" at bounding box center [293, 58] width 3 height 1
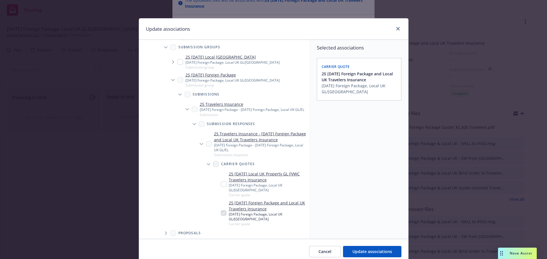
scroll to position [114, 0]
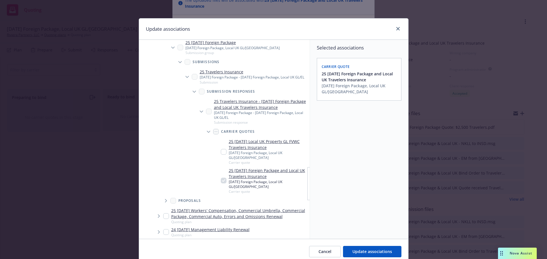
drag, startPoint x: 220, startPoint y: 154, endPoint x: 228, endPoint y: 173, distance: 19.9
click at [221, 155] on input "Tree Example" at bounding box center [224, 152] width 6 height 6
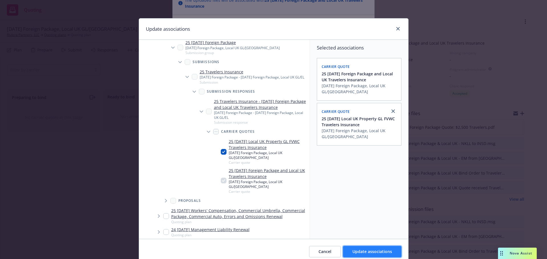
click at [368, 253] on span "Update associations" at bounding box center [372, 251] width 40 height 5
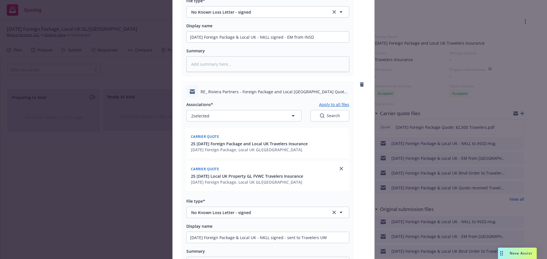
scroll to position [276, 0]
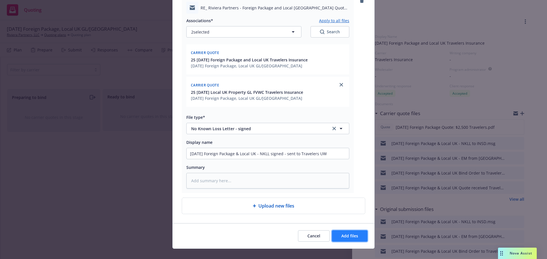
click at [348, 232] on button "Add files" at bounding box center [350, 236] width 36 height 11
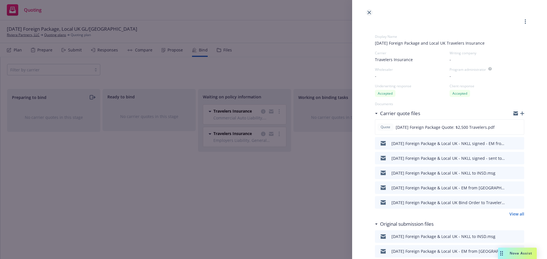
click at [369, 12] on icon "close" at bounding box center [368, 12] width 3 height 3
